Goal: Information Seeking & Learning: Compare options

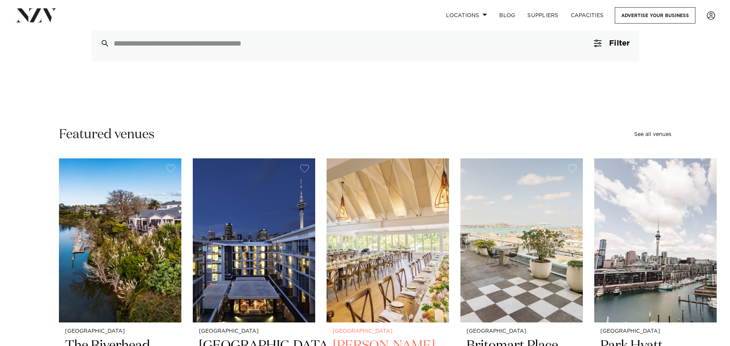
scroll to position [114, 0]
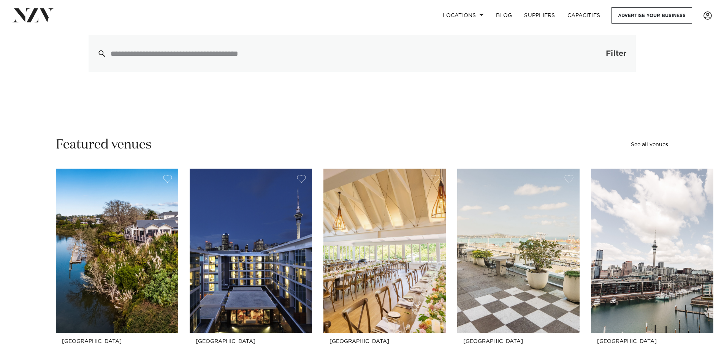
click at [594, 49] on button "Filter 0" at bounding box center [609, 53] width 54 height 36
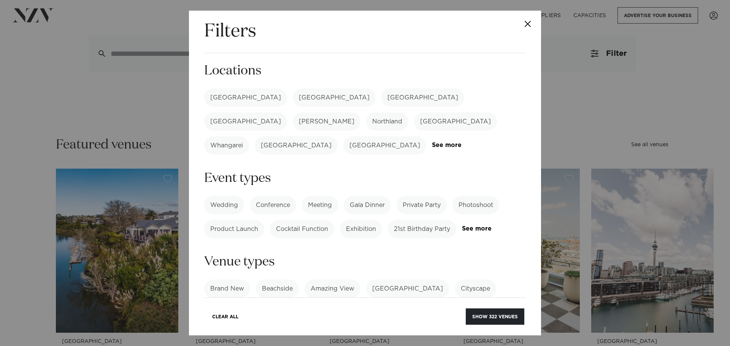
click at [231, 98] on label "[GEOGRAPHIC_DATA]" at bounding box center [245, 98] width 83 height 18
click at [446, 142] on link "See more" at bounding box center [461, 145] width 59 height 6
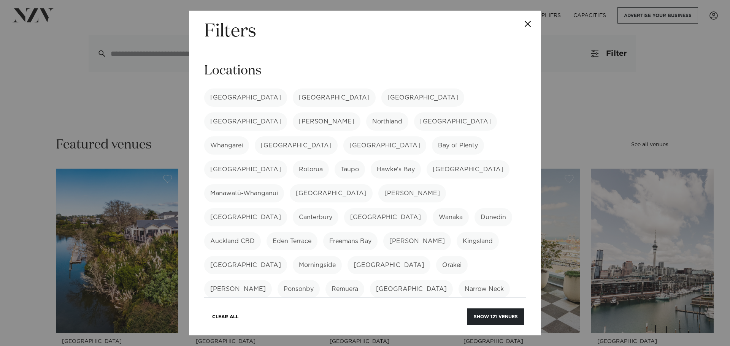
click at [292, 304] on label "Pukekohe" at bounding box center [270, 313] width 41 height 18
click at [298, 304] on label "Bombay" at bounding box center [339, 313] width 83 height 18
click at [386, 304] on label "Karaka" at bounding box center [402, 313] width 33 height 18
click at [425, 304] on label "Waiuku" at bounding box center [442, 313] width 35 height 18
click at [292, 328] on label "Kumeū" at bounding box center [248, 337] width 88 height 18
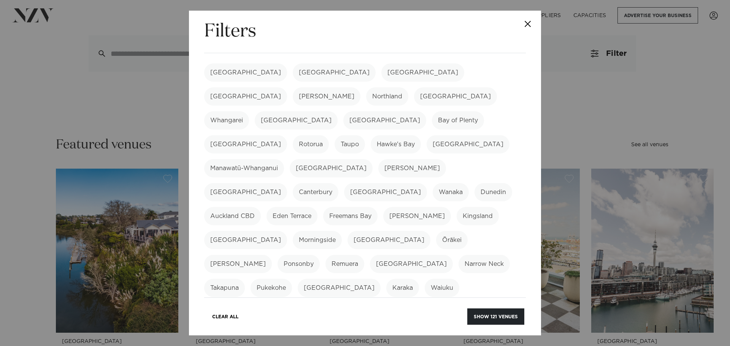
scroll to position [38, 0]
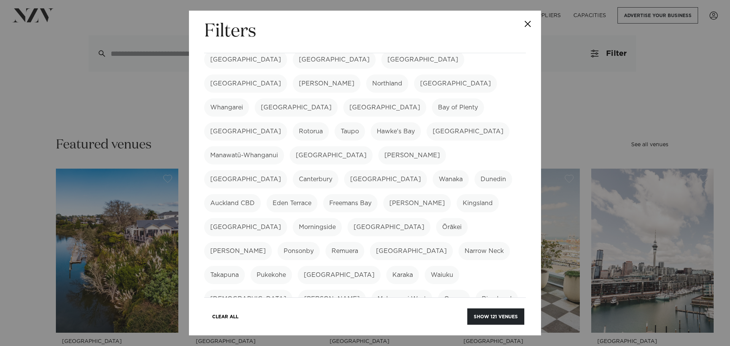
click at [498, 314] on label "Clevedon" at bounding box center [502, 323] width 40 height 18
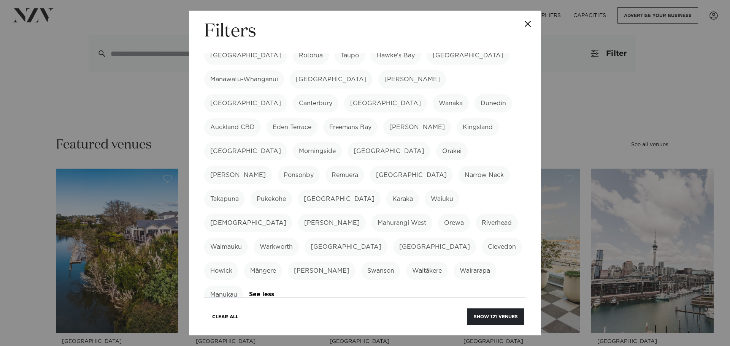
scroll to position [152, 0]
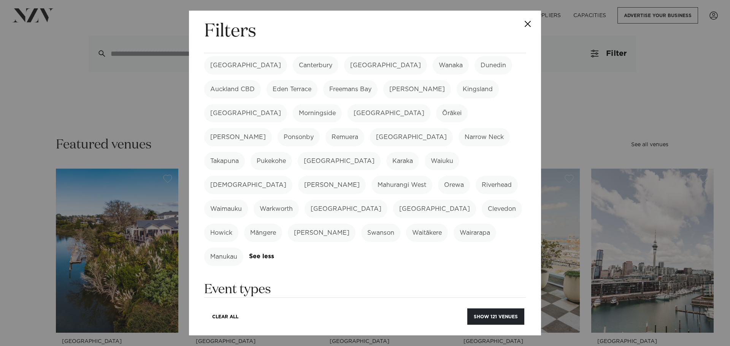
click at [217, 307] on label "Wedding" at bounding box center [224, 316] width 40 height 18
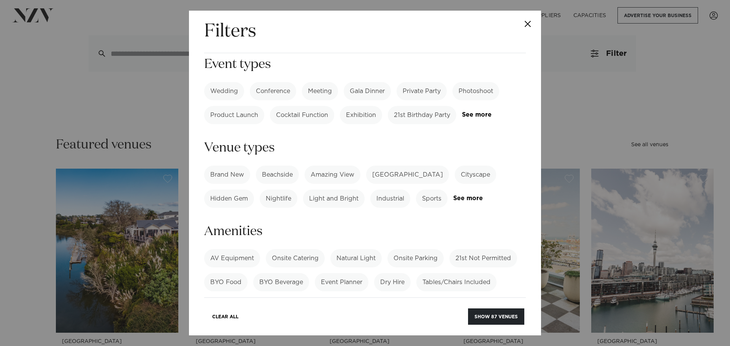
scroll to position [418, 0]
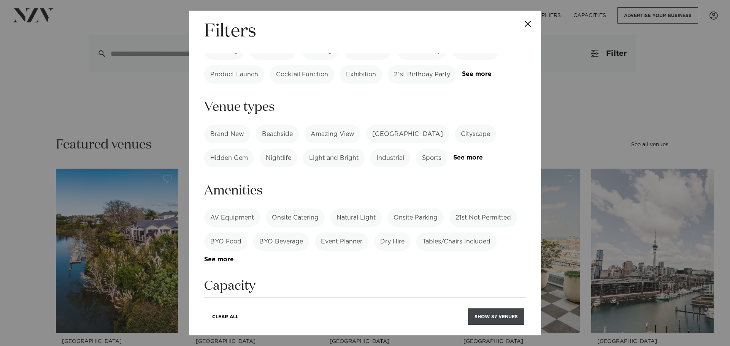
click at [516, 313] on button "Show 87 venues" at bounding box center [496, 317] width 56 height 16
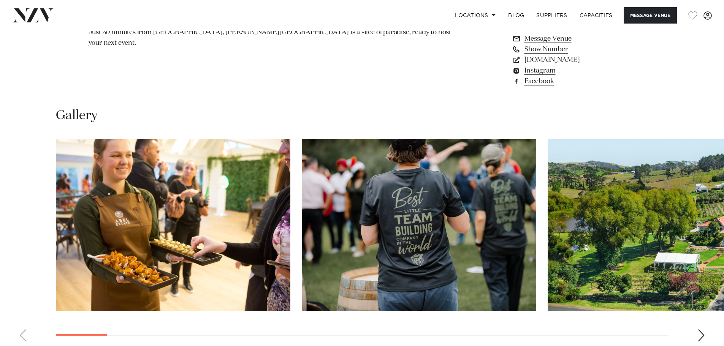
scroll to position [684, 0]
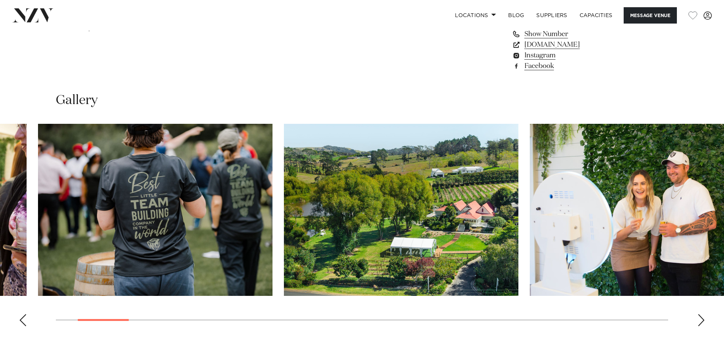
click at [284, 167] on img "3 / 30" at bounding box center [401, 210] width 235 height 172
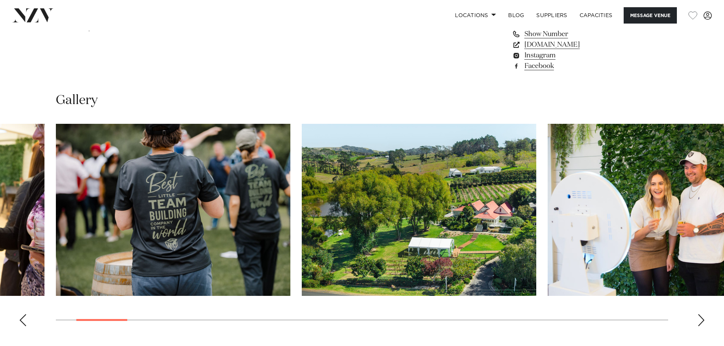
click at [0, 0] on slot at bounding box center [0, 0] width 0 height 0
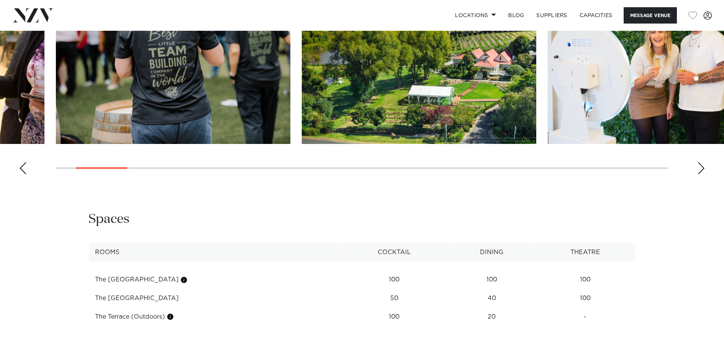
scroll to position [608, 0]
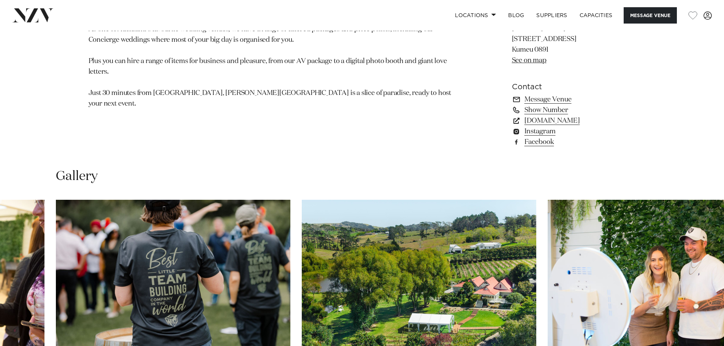
click at [538, 60] on link "See on map" at bounding box center [529, 60] width 35 height 7
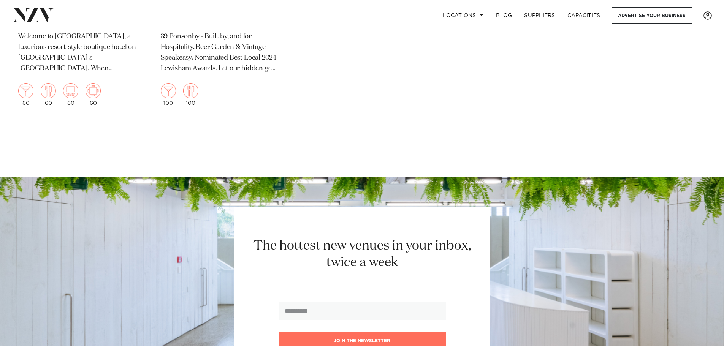
scroll to position [6385, 0]
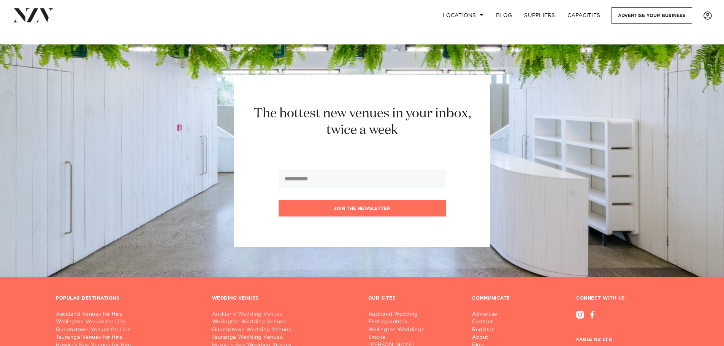
click at [238, 311] on link "Auckland Wedding Venues" at bounding box center [284, 315] width 144 height 8
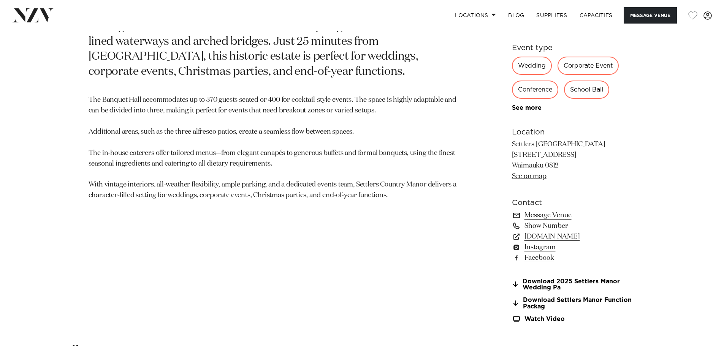
scroll to position [608, 0]
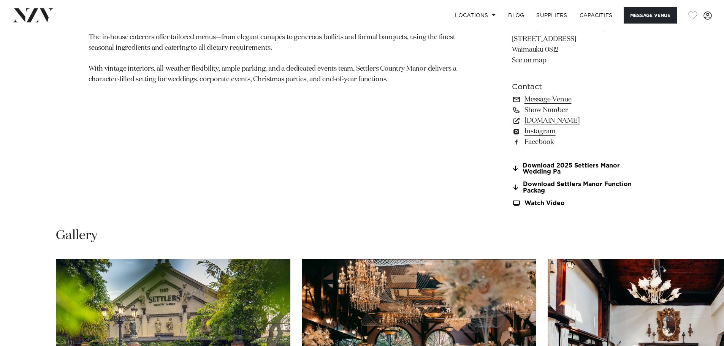
click at [536, 62] on link "See on map" at bounding box center [529, 60] width 35 height 7
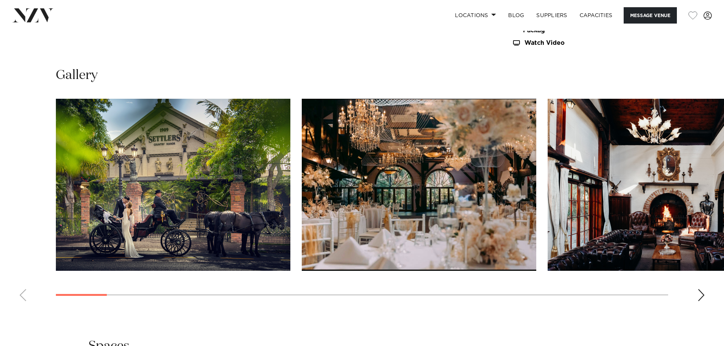
scroll to position [760, 0]
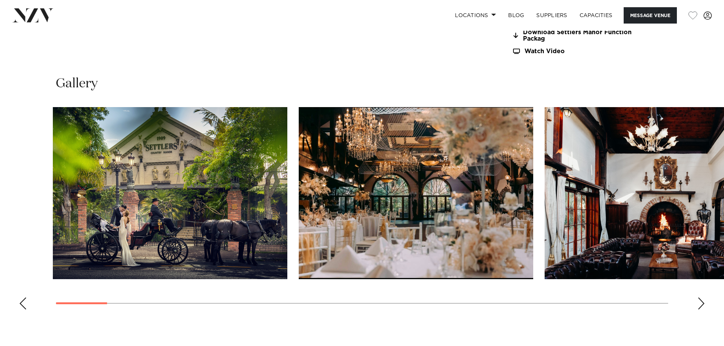
click at [545, 223] on img "3 / 30" at bounding box center [662, 193] width 235 height 172
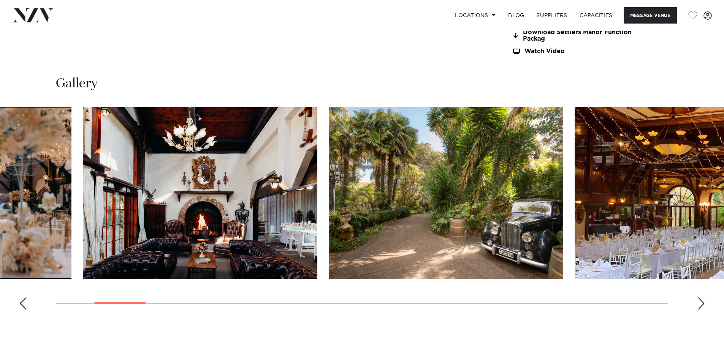
click at [106, 208] on img "3 / 30" at bounding box center [200, 193] width 235 height 172
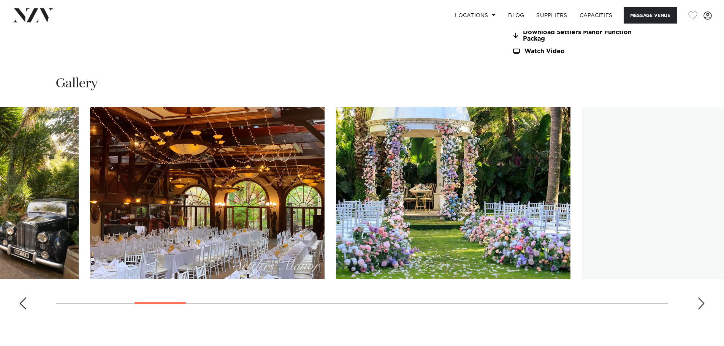
click at [140, 181] on img "5 / 30" at bounding box center [207, 193] width 235 height 172
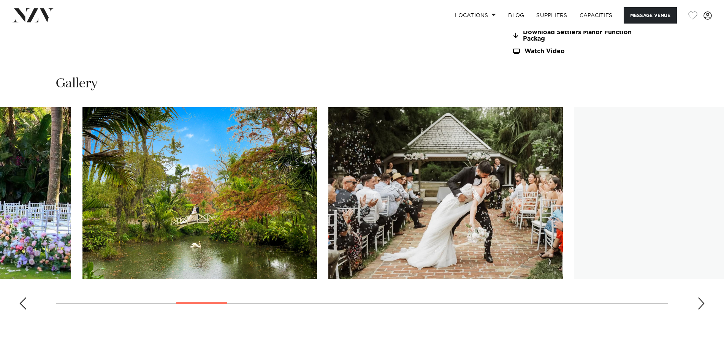
click at [128, 173] on img "7 / 30" at bounding box center [199, 193] width 235 height 172
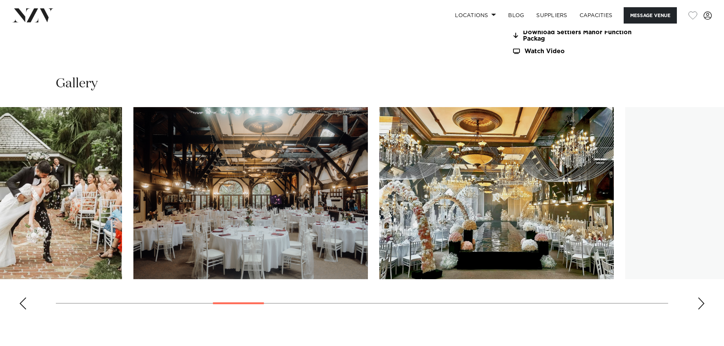
click at [205, 165] on img "9 / 30" at bounding box center [250, 193] width 235 height 172
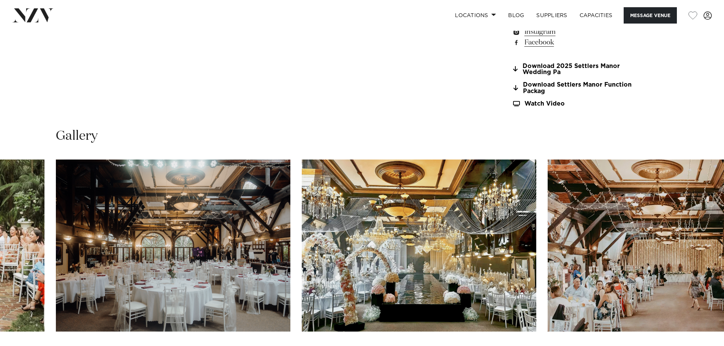
scroll to position [646, 0]
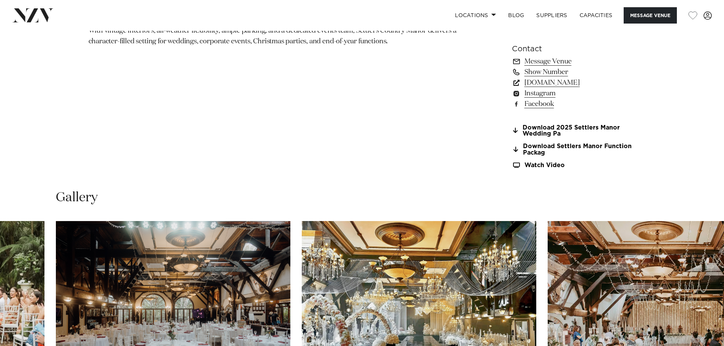
click at [596, 83] on link "www.settlerscountrymanor.co.nz" at bounding box center [574, 83] width 124 height 11
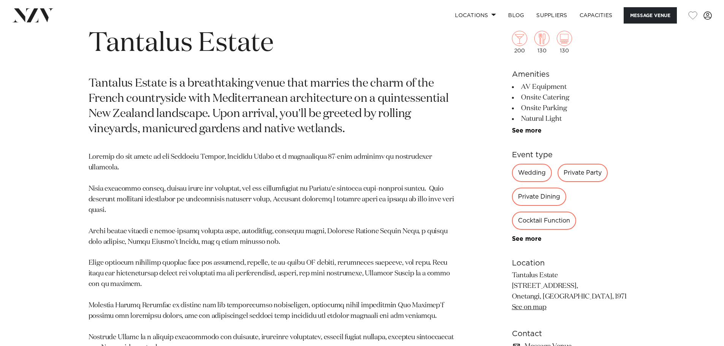
scroll to position [456, 0]
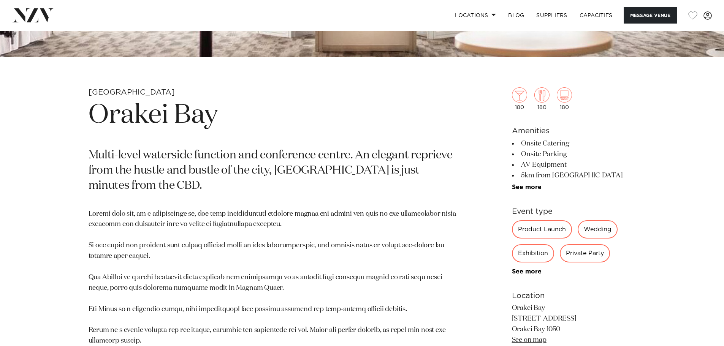
scroll to position [456, 0]
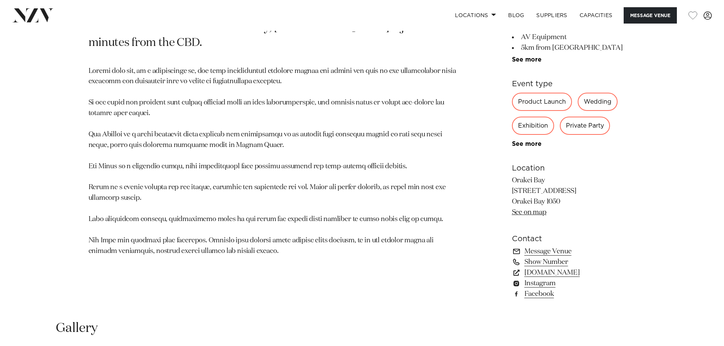
click at [535, 212] on link "See on map" at bounding box center [529, 212] width 35 height 7
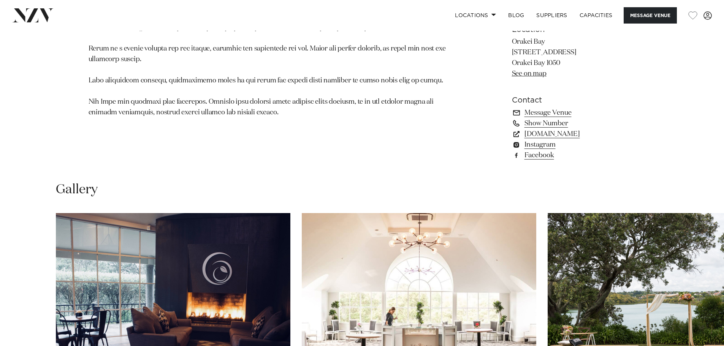
scroll to position [722, 0]
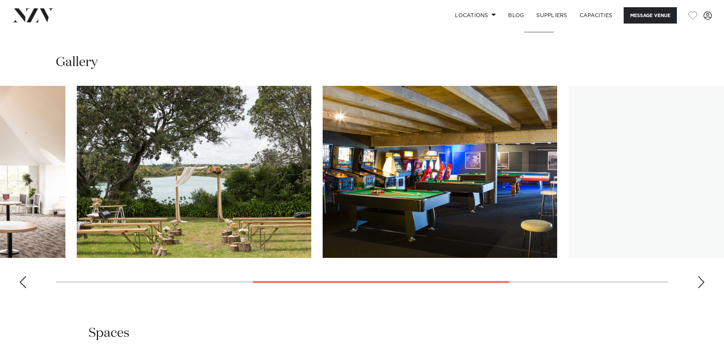
click at [131, 187] on img "3 / 6" at bounding box center [194, 172] width 235 height 172
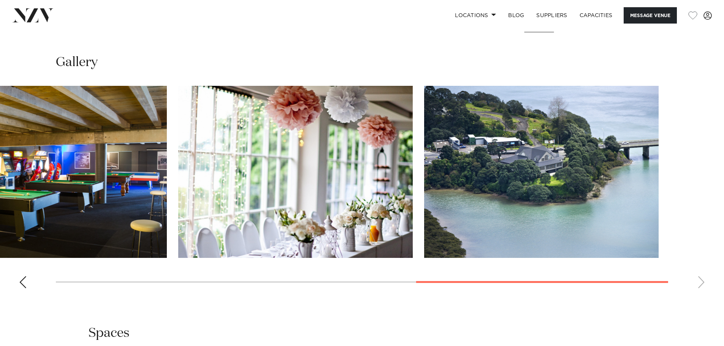
click at [220, 167] on img "5 / 6" at bounding box center [295, 172] width 235 height 172
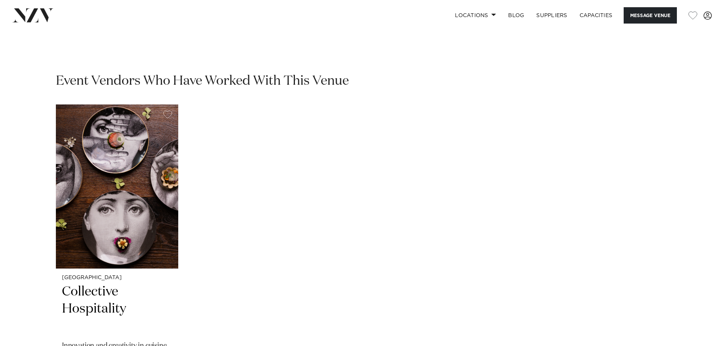
scroll to position [1178, 0]
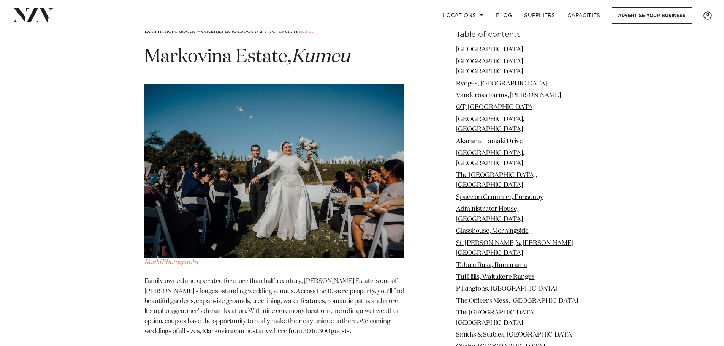
scroll to position [10680, 0]
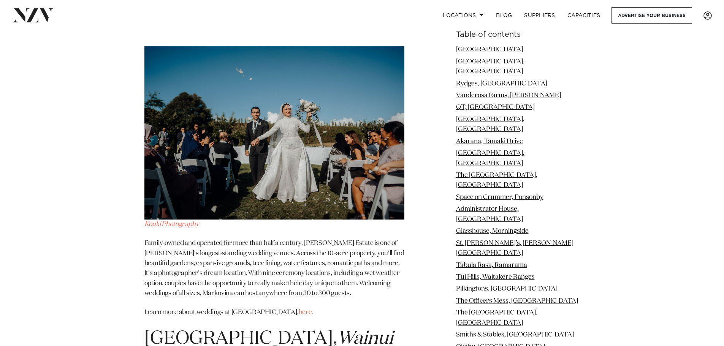
drag, startPoint x: 311, startPoint y: 323, endPoint x: 85, endPoint y: 244, distance: 239.7
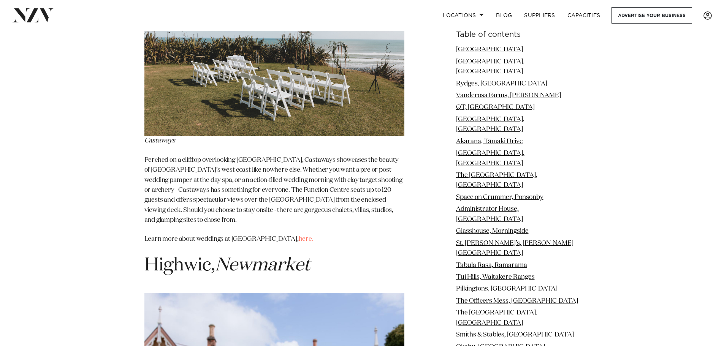
scroll to position [11668, 0]
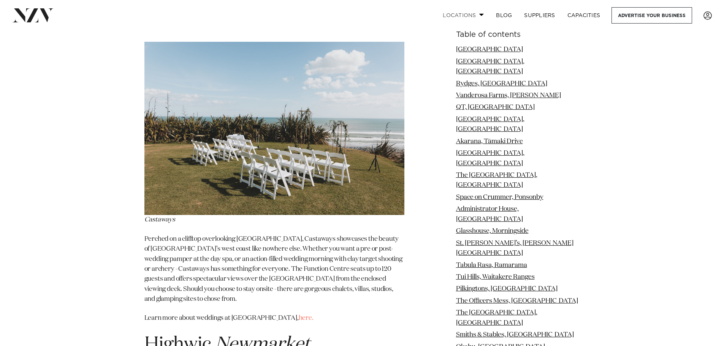
click at [475, 18] on link "Locations" at bounding box center [463, 15] width 53 height 16
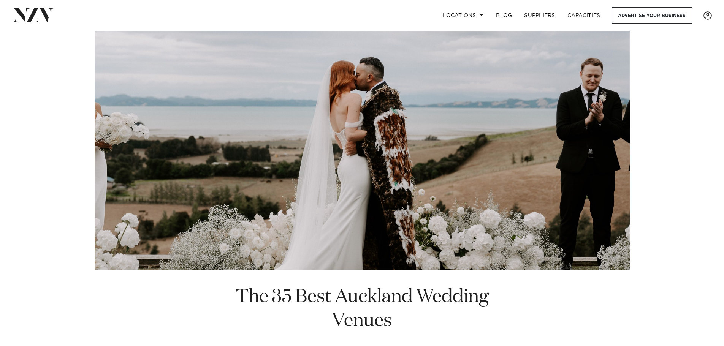
scroll to position [0, 0]
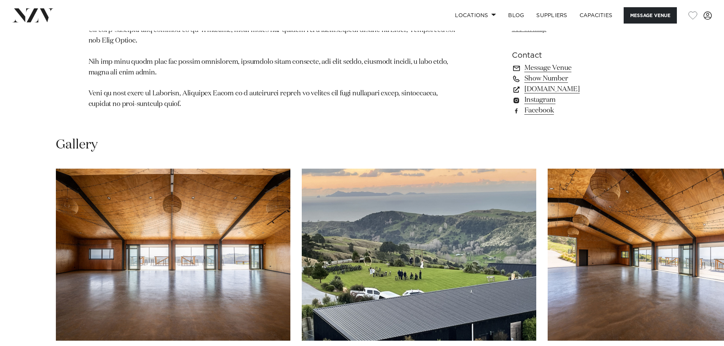
scroll to position [646, 0]
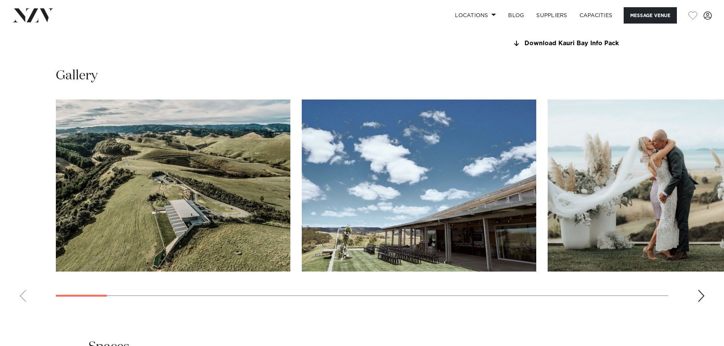
scroll to position [760, 0]
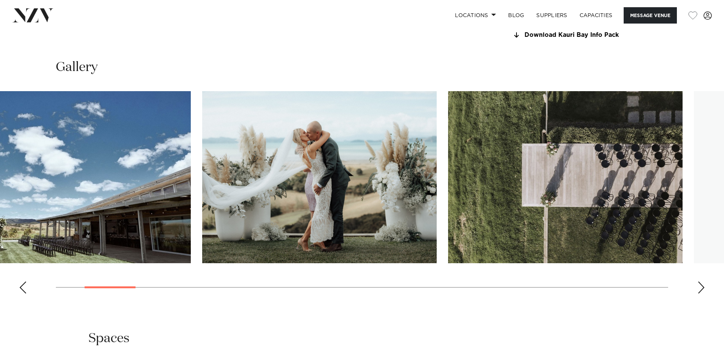
click at [202, 156] on img "3 / 30" at bounding box center [319, 177] width 235 height 172
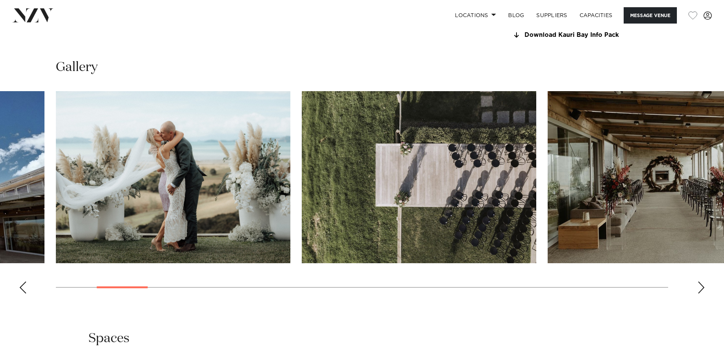
scroll to position [532, 0]
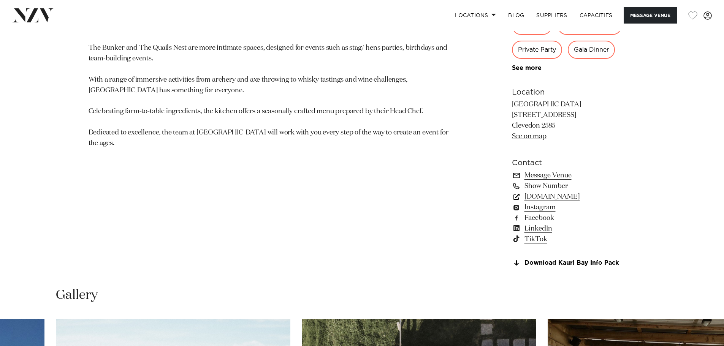
click at [539, 196] on link "kauribay.co.nz" at bounding box center [574, 197] width 124 height 11
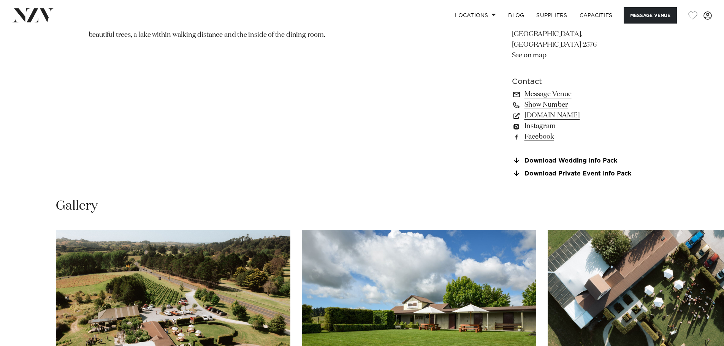
scroll to position [798, 0]
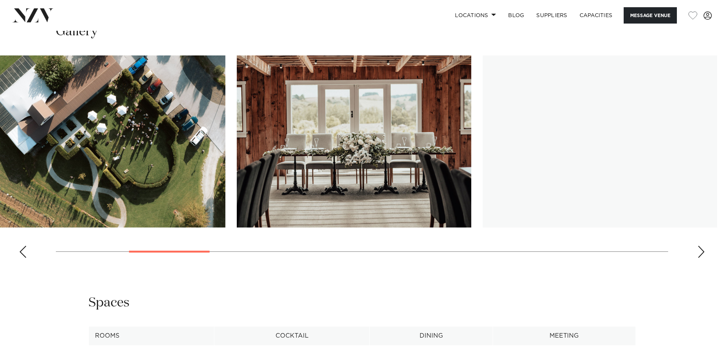
click at [60, 137] on img "3 / 19" at bounding box center [108, 141] width 235 height 172
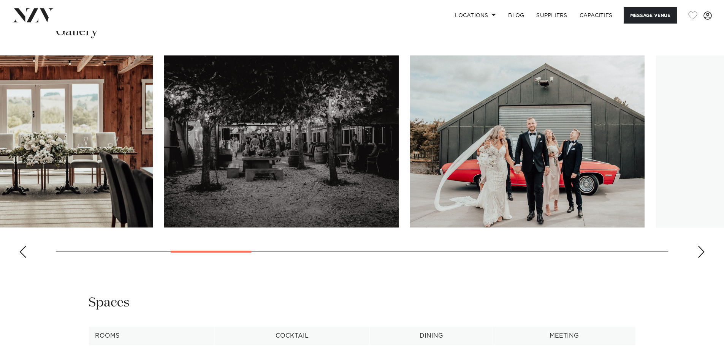
click at [271, 109] on img "5 / 19" at bounding box center [281, 141] width 235 height 172
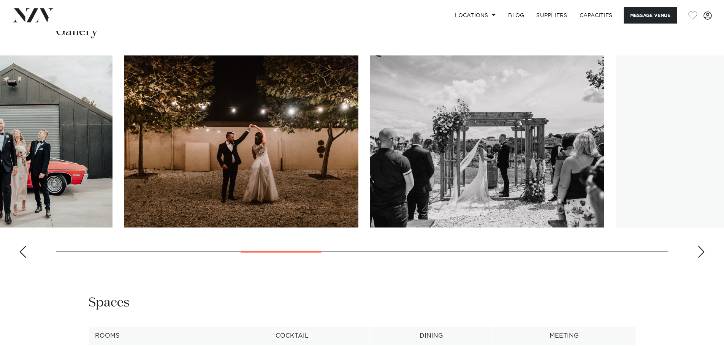
click at [237, 111] on img "7 / 19" at bounding box center [241, 141] width 235 height 172
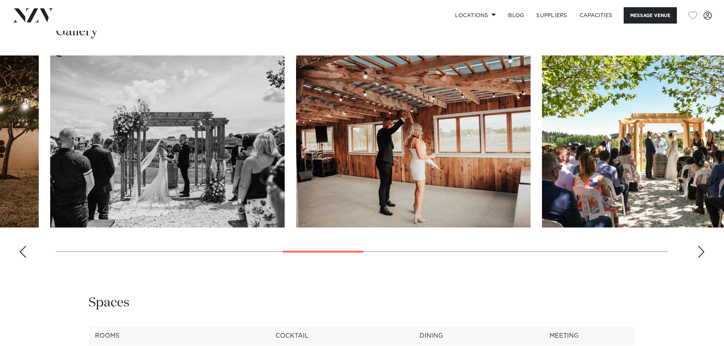
click at [296, 94] on img "9 / 19" at bounding box center [413, 141] width 235 height 172
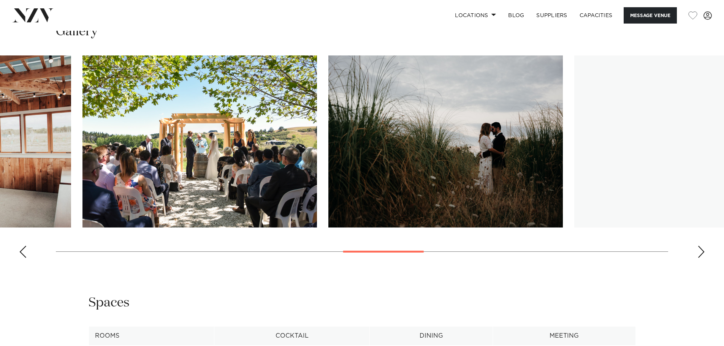
click at [132, 74] on img "10 / 19" at bounding box center [199, 141] width 235 height 172
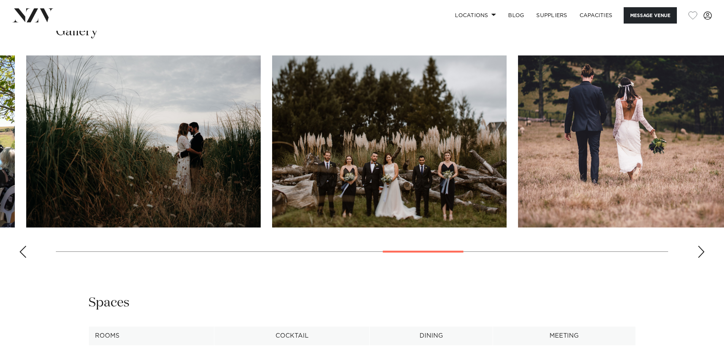
click at [272, 78] on img "12 / 19" at bounding box center [389, 141] width 235 height 172
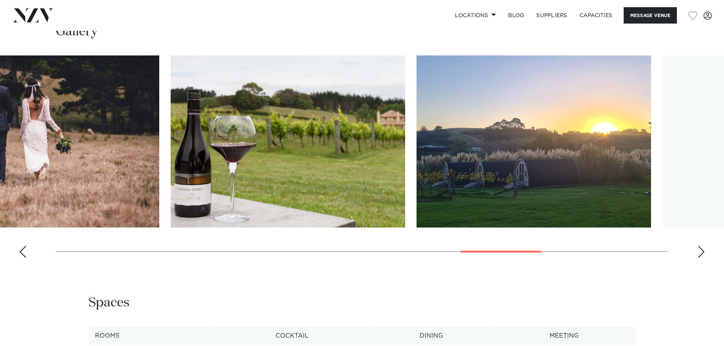
click at [171, 84] on img "14 / 19" at bounding box center [288, 141] width 235 height 172
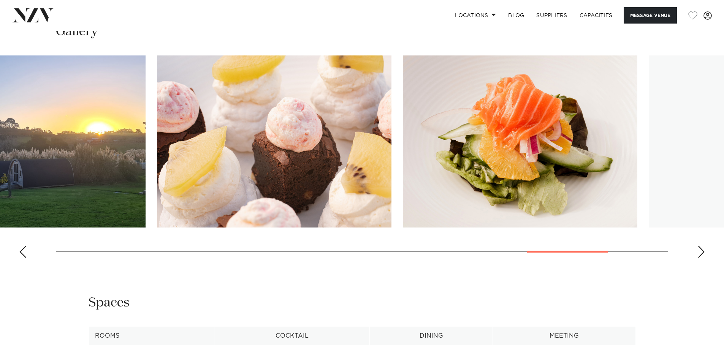
click at [195, 101] on img "16 / 19" at bounding box center [274, 141] width 235 height 172
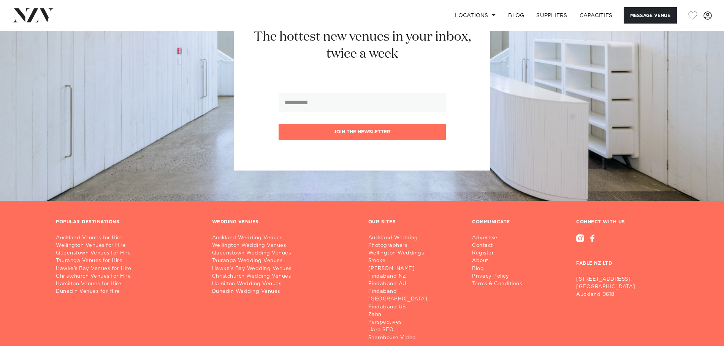
scroll to position [1662, 0]
